Goal: Entertainment & Leisure: Consume media (video, audio)

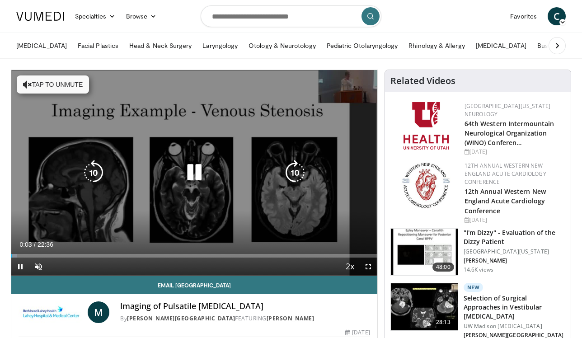
click at [47, 81] on button "Tap to unmute" at bounding box center [53, 85] width 72 height 18
click at [318, 215] on div "10 seconds Tap to unmute" at bounding box center [194, 173] width 366 height 206
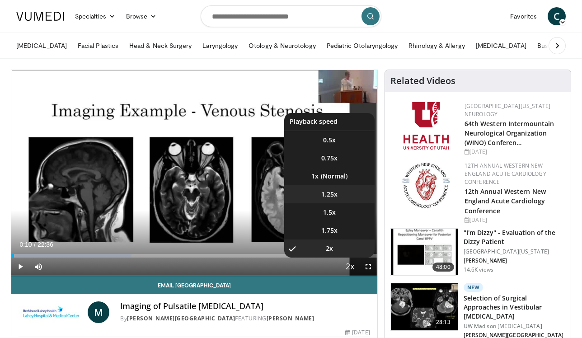
click at [331, 195] on span "1.25x" at bounding box center [330, 194] width 16 height 9
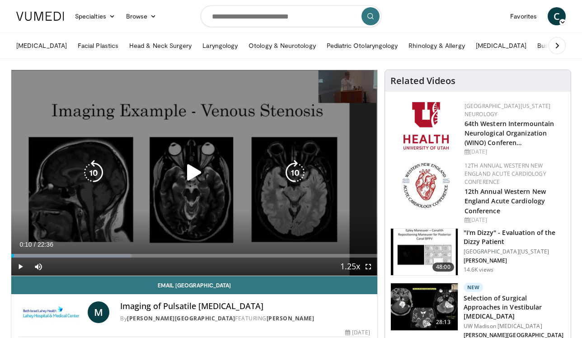
click at [199, 173] on icon "Video Player" at bounding box center [194, 172] width 25 height 25
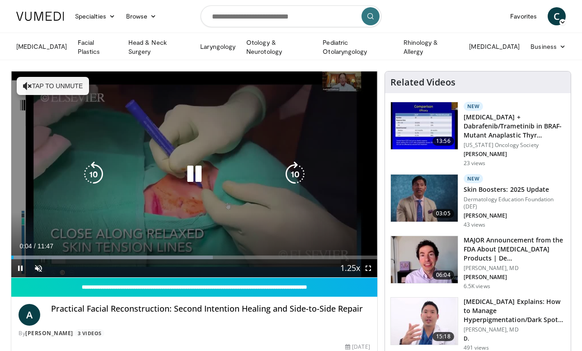
click at [45, 86] on button "Tap to unmute" at bounding box center [53, 86] width 72 height 18
